Goal: Task Accomplishment & Management: Manage account settings

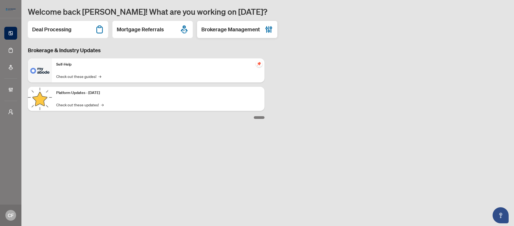
click at [248, 27] on h2 "Brokerage Management" at bounding box center [230, 29] width 59 height 7
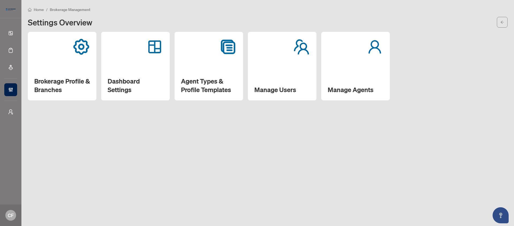
click at [136, 57] on div "Dashboard Settings" at bounding box center [135, 66] width 69 height 69
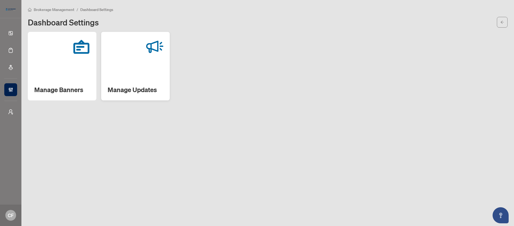
click at [137, 62] on div "Manage Updates" at bounding box center [135, 66] width 69 height 69
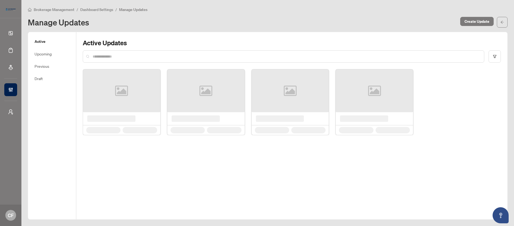
click at [119, 55] on input "text" at bounding box center [286, 57] width 387 height 6
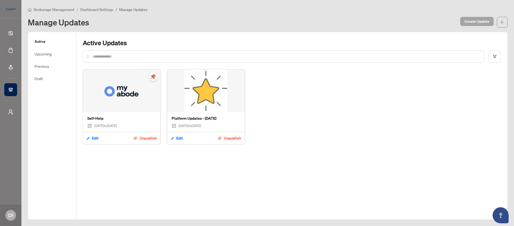
click at [470, 18] on span "Create Update" at bounding box center [476, 21] width 25 height 9
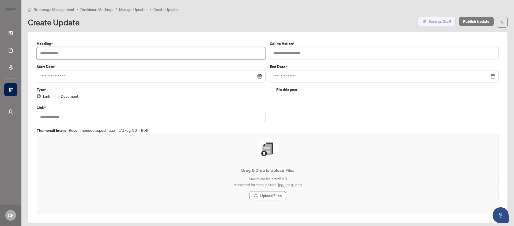
click at [112, 56] on input "text" at bounding box center [151, 53] width 229 height 12
type input "**********"
click at [320, 54] on input "text" at bounding box center [384, 53] width 229 height 12
type input "**********"
click at [165, 74] on input at bounding box center [148, 76] width 216 height 6
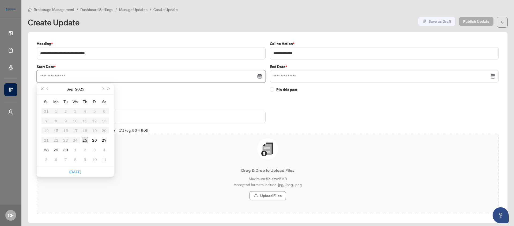
type input "**********"
click at [84, 138] on div "25" at bounding box center [85, 140] width 6 height 6
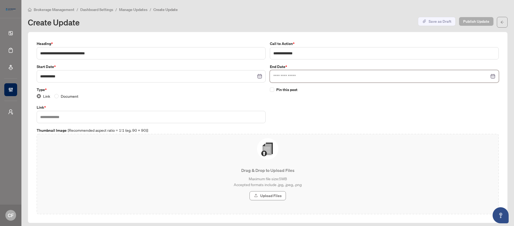
click at [301, 76] on input at bounding box center [381, 76] width 216 height 6
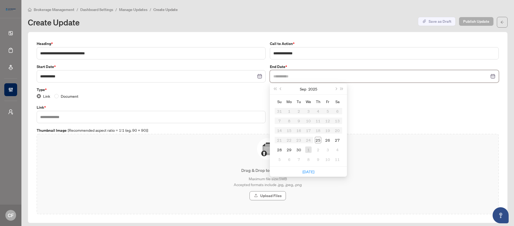
type input "**********"
click at [307, 150] on div "1" at bounding box center [308, 149] width 6 height 6
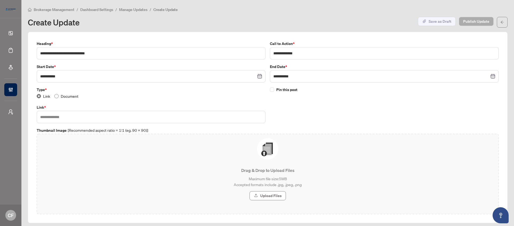
click at [61, 96] on span "Document" at bounding box center [70, 96] width 22 height 6
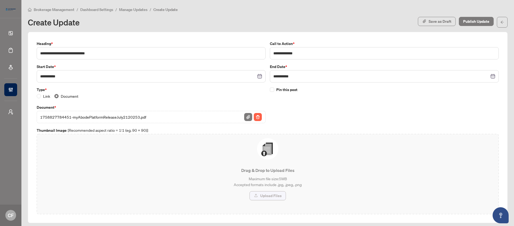
click at [270, 194] on span "Upload Files" at bounding box center [270, 195] width 21 height 9
click at [256, 115] on img "button" at bounding box center [258, 117] width 8 height 8
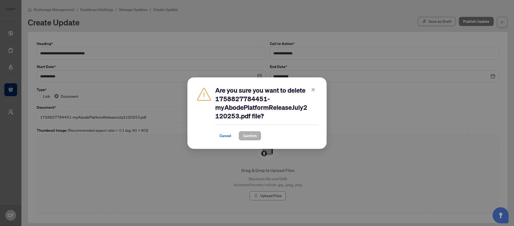
click at [252, 135] on span "Confirm" at bounding box center [250, 135] width 14 height 9
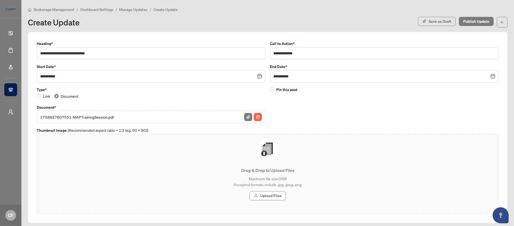
scroll to position [3, 0]
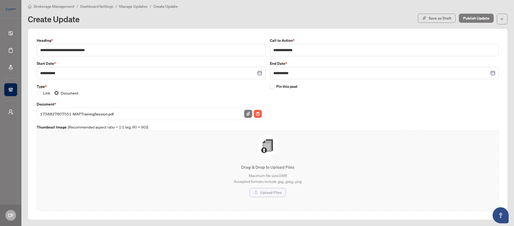
click at [278, 194] on span "Upload Files" at bounding box center [270, 192] width 21 height 9
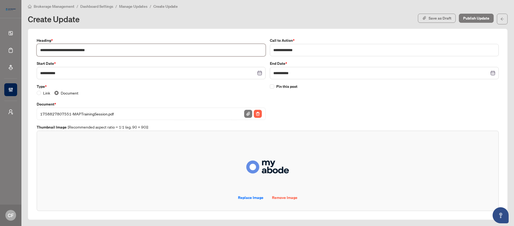
click at [98, 51] on input "**********" at bounding box center [151, 50] width 229 height 12
click at [171, 50] on input "**********" at bounding box center [151, 50] width 229 height 12
click at [90, 51] on input "**********" at bounding box center [151, 50] width 229 height 12
click at [169, 53] on input "**********" at bounding box center [151, 50] width 229 height 12
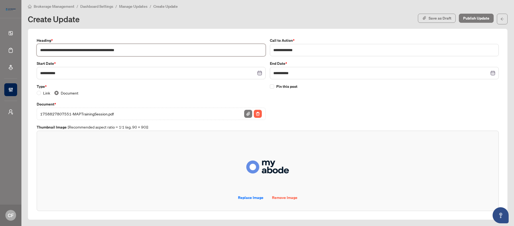
drag, startPoint x: 165, startPoint y: 52, endPoint x: 90, endPoint y: 51, distance: 75.2
click at [90, 51] on input "**********" at bounding box center [151, 50] width 229 height 12
click at [329, 100] on div "Pin this post" at bounding box center [384, 102] width 233 height 36
click at [316, 52] on input "**********" at bounding box center [384, 50] width 229 height 12
click at [143, 53] on input "**********" at bounding box center [151, 50] width 229 height 12
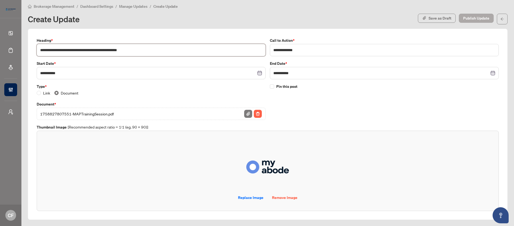
type input "**********"
click at [463, 19] on span "Publish Update" at bounding box center [476, 18] width 26 height 9
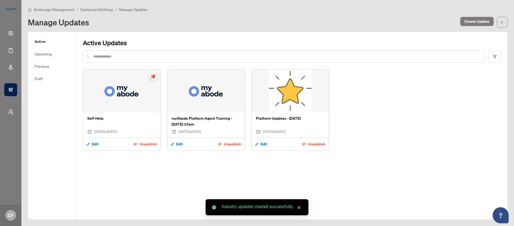
click at [65, 9] on span "Brokerage Management" at bounding box center [54, 9] width 41 height 5
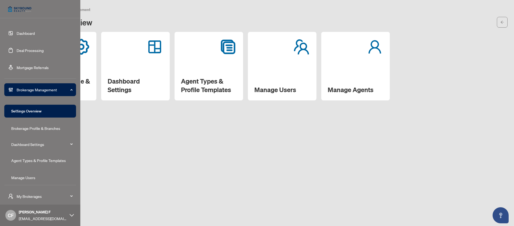
click at [23, 31] on link "Dashboard" at bounding box center [26, 33] width 18 height 5
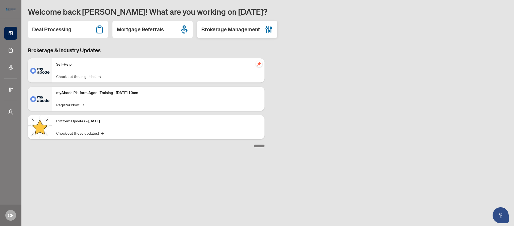
click at [243, 30] on h2 "Brokerage Management" at bounding box center [230, 29] width 59 height 7
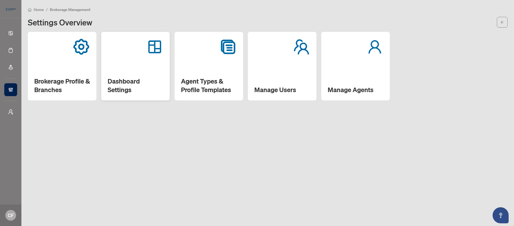
click at [109, 83] on h2 "Dashboard Settings" at bounding box center [136, 85] width 56 height 17
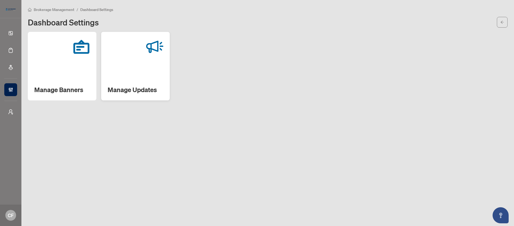
click at [124, 86] on h2 "Manage Updates" at bounding box center [136, 89] width 56 height 9
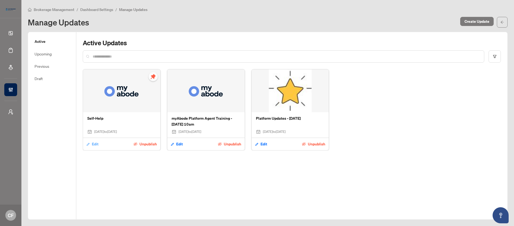
click at [91, 145] on button "Edit" at bounding box center [92, 143] width 13 height 9
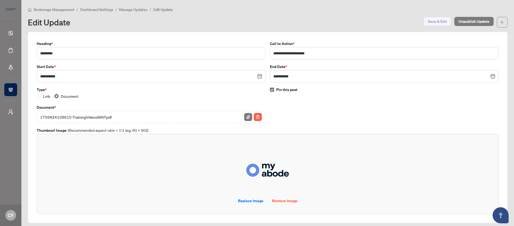
click at [277, 91] on span "Pin this post" at bounding box center [286, 90] width 21 height 6
click at [428, 19] on span "Save & Exit" at bounding box center [437, 21] width 19 height 9
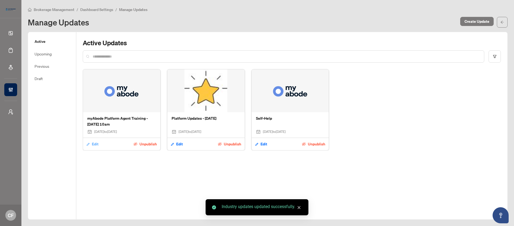
click at [95, 144] on span "Edit" at bounding box center [95, 144] width 7 height 9
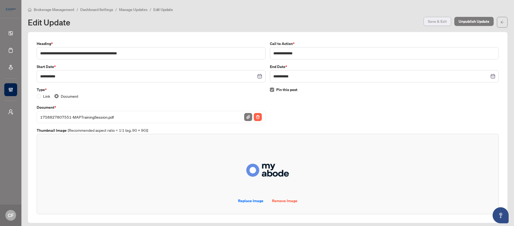
click at [432, 23] on span "Save & Exit" at bounding box center [437, 21] width 19 height 9
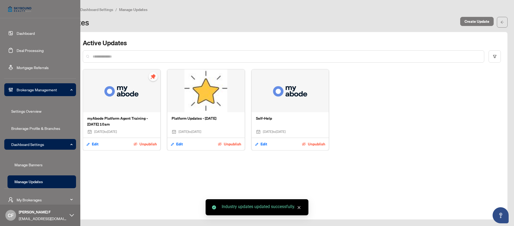
click at [22, 33] on link "Dashboard" at bounding box center [26, 33] width 18 height 5
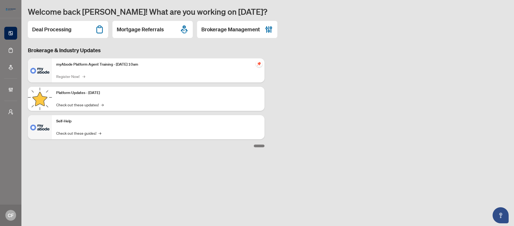
click at [73, 78] on link "Register Now! →" at bounding box center [70, 76] width 28 height 6
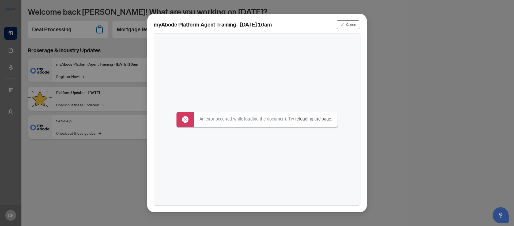
click at [310, 121] on link "reloading the page" at bounding box center [313, 118] width 36 height 5
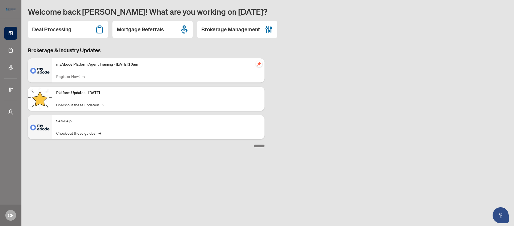
click at [72, 75] on link "Register Now! →" at bounding box center [70, 76] width 28 height 6
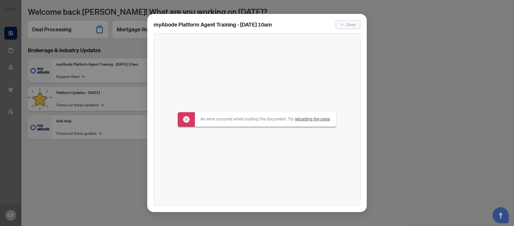
click at [344, 25] on button "Close" at bounding box center [348, 24] width 25 height 9
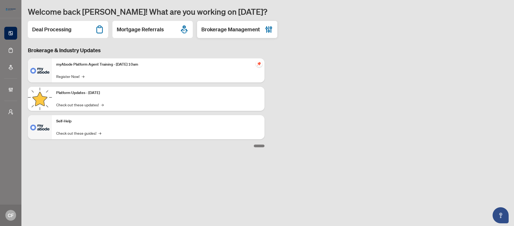
click at [256, 30] on h2 "Brokerage Management" at bounding box center [230, 29] width 59 height 7
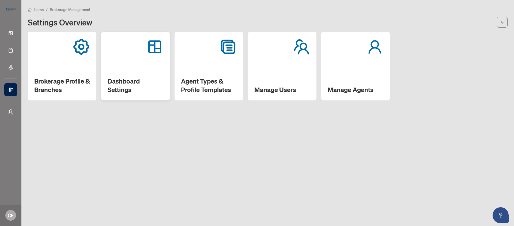
click at [128, 72] on div "Dashboard Settings" at bounding box center [135, 66] width 69 height 69
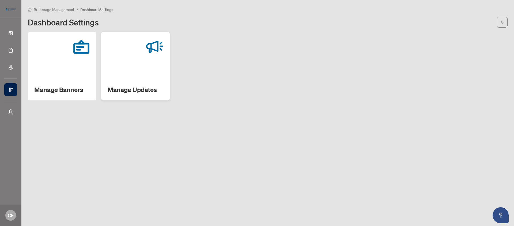
click at [137, 73] on div "Manage Updates" at bounding box center [135, 66] width 69 height 69
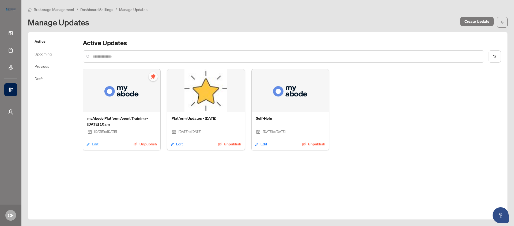
click at [93, 144] on span "Edit" at bounding box center [95, 144] width 7 height 9
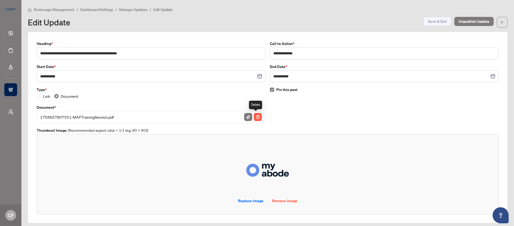
click at [255, 117] on img "button" at bounding box center [258, 117] width 8 height 8
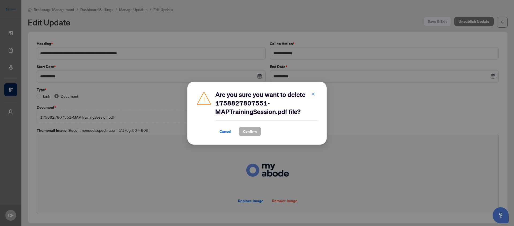
click at [254, 131] on span "Confirm" at bounding box center [250, 131] width 14 height 9
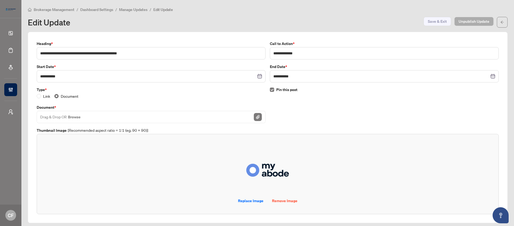
click at [364, 100] on div "Pin this post" at bounding box center [384, 105] width 233 height 36
click at [434, 22] on span "Save & Exit" at bounding box center [437, 21] width 19 height 9
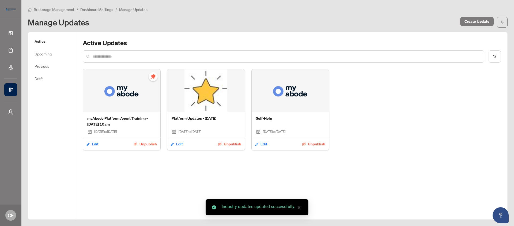
click at [49, 9] on span "Brokerage Management" at bounding box center [54, 9] width 41 height 5
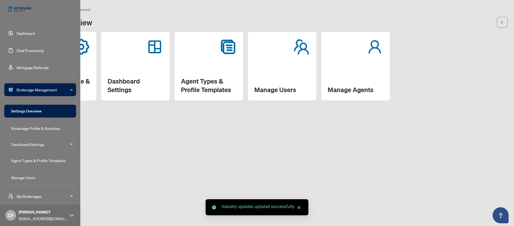
click at [28, 35] on link "Dashboard" at bounding box center [26, 33] width 18 height 5
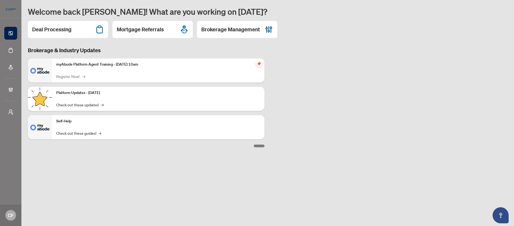
click at [74, 77] on link "Register Now! →" at bounding box center [70, 76] width 28 height 6
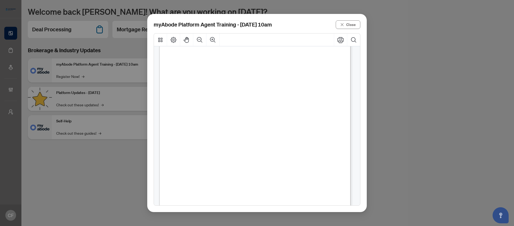
scroll to position [84, 0]
click at [266, 167] on span "Wednesday, October 1, 2025 from 10:00am - 11:00am" at bounding box center [230, 166] width 92 height 7
click at [276, 166] on span "Wednesday, October 1, 2025 from 10:00am - 11:00am" at bounding box center [230, 166] width 92 height 7
click at [258, 136] on span "Wednesday, October 1, 2025 from 10:00am - 11:00am" at bounding box center [230, 133] width 92 height 7
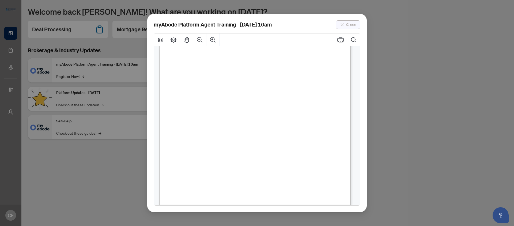
click at [350, 25] on span "Close" at bounding box center [351, 24] width 10 height 9
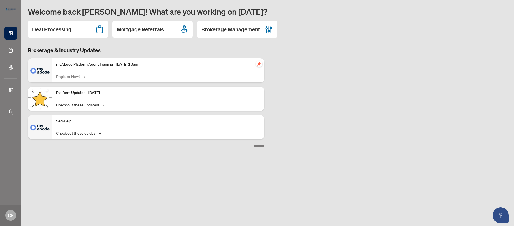
click at [75, 77] on link "Register Now! →" at bounding box center [70, 76] width 28 height 6
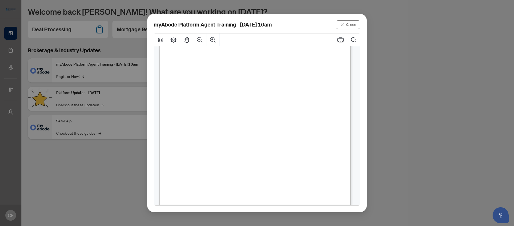
scroll to position [5, 0]
click at [351, 24] on span "Close" at bounding box center [351, 24] width 10 height 9
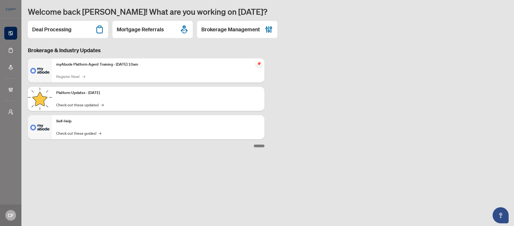
click at [76, 77] on link "Register Now! →" at bounding box center [70, 76] width 28 height 6
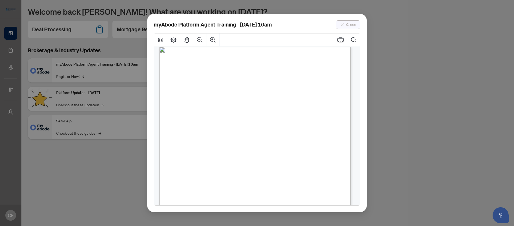
click at [348, 26] on span "Close" at bounding box center [351, 24] width 10 height 9
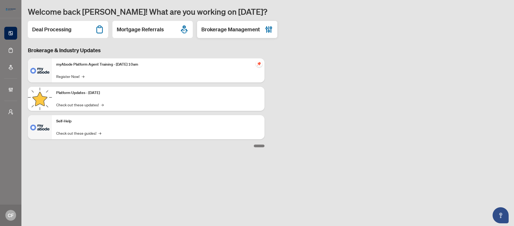
click at [207, 36] on div "Brokerage Management" at bounding box center [237, 29] width 80 height 17
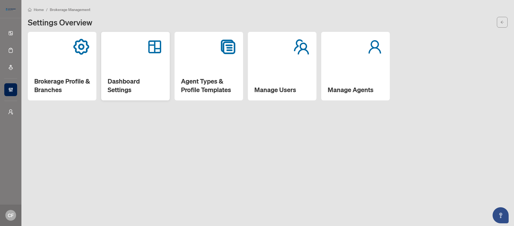
click at [146, 72] on div "Dashboard Settings" at bounding box center [135, 66] width 69 height 69
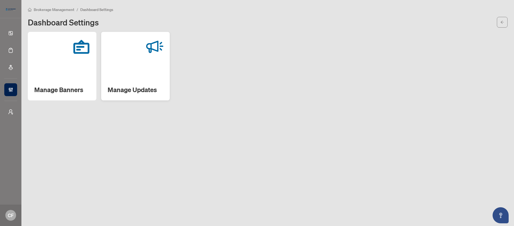
click at [137, 79] on div "Manage Updates" at bounding box center [135, 66] width 69 height 69
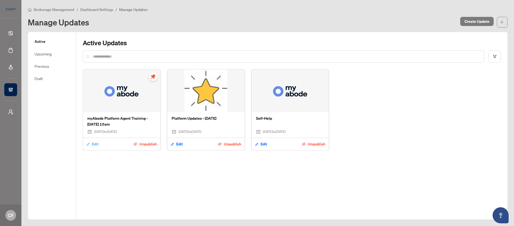
click at [94, 145] on span "Edit" at bounding box center [95, 144] width 7 height 9
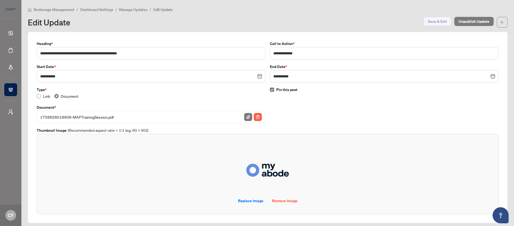
click at [45, 95] on span "Link" at bounding box center [46, 96] width 11 height 6
click at [109, 119] on input "text" at bounding box center [151, 117] width 229 height 12
paste input "**********"
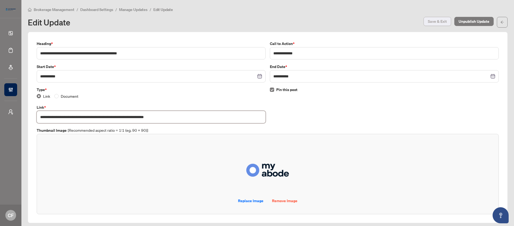
type input "**********"
click at [438, 19] on span "Save & Exit" at bounding box center [437, 21] width 19 height 9
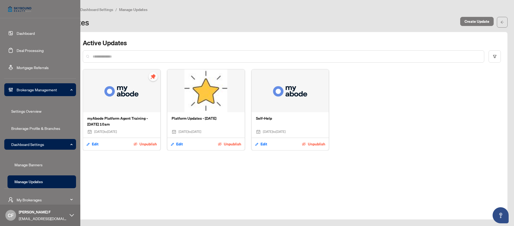
click at [26, 31] on link "Dashboard" at bounding box center [26, 33] width 18 height 5
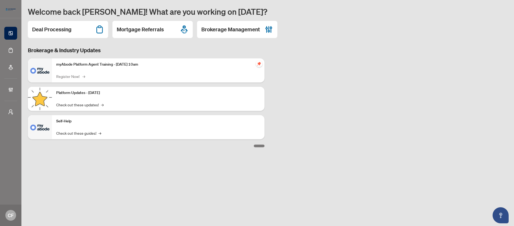
click at [74, 76] on link "Register Now! →" at bounding box center [70, 76] width 28 height 6
click at [345, 117] on div "Brokerage & Industry Updates myAbode Platform Agent Training - October 1, 2025 …" at bounding box center [268, 97] width 486 height 101
click at [77, 77] on link "Register Now! →" at bounding box center [70, 76] width 28 height 6
